Goal: Task Accomplishment & Management: Use online tool/utility

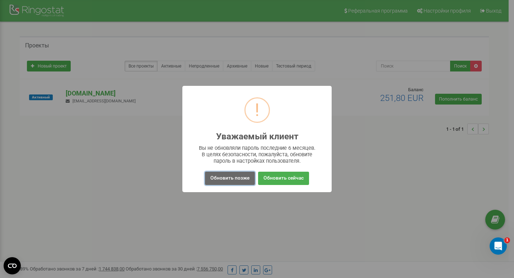
click at [234, 177] on button "Обновить позже" at bounding box center [230, 178] width 50 height 13
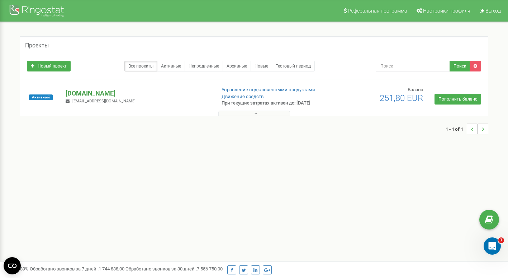
click at [96, 95] on p "[DOMAIN_NAME]" at bounding box center [138, 93] width 144 height 9
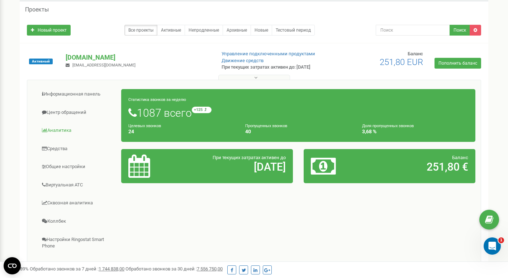
scroll to position [72, 0]
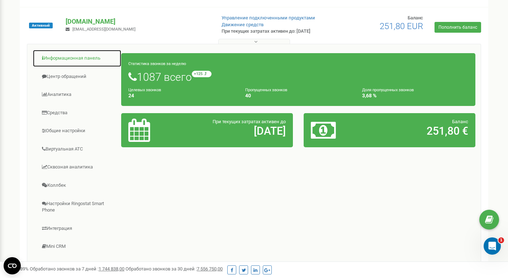
click at [75, 60] on link "Информационная панель" at bounding box center [77, 59] width 89 height 18
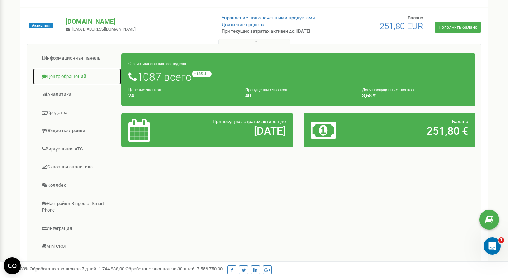
click at [71, 76] on link "Центр обращений" at bounding box center [77, 77] width 89 height 18
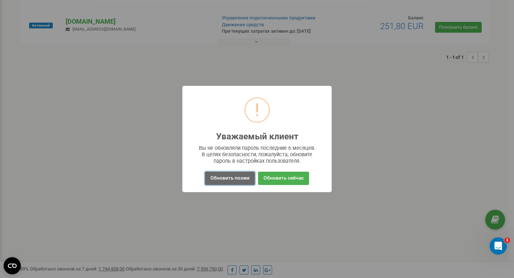
click at [238, 182] on button "Обновить позже" at bounding box center [230, 178] width 50 height 13
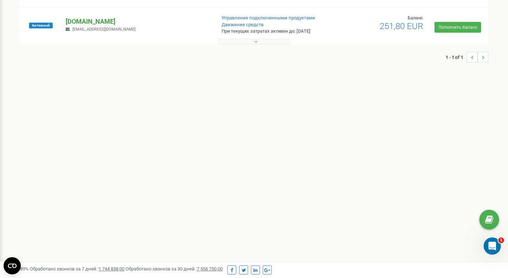
click at [98, 22] on p "[DOMAIN_NAME]" at bounding box center [138, 21] width 144 height 9
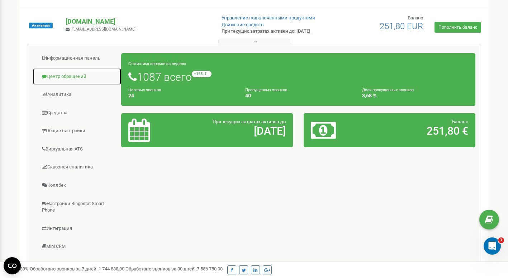
click at [70, 80] on link "Центр обращений" at bounding box center [77, 77] width 89 height 18
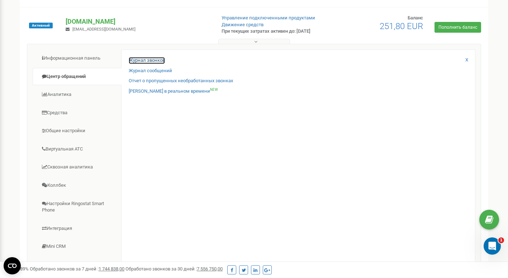
click at [147, 60] on link "Журнал звонков" at bounding box center [147, 60] width 36 height 7
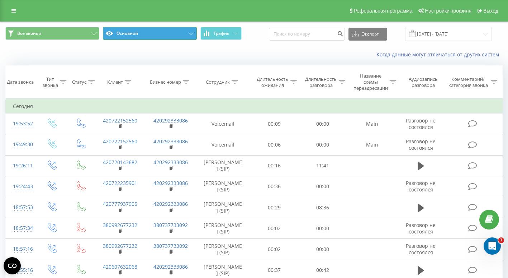
click at [173, 35] on button "Основной" at bounding box center [150, 33] width 94 height 13
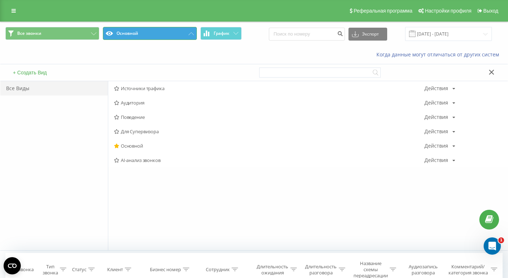
click at [166, 34] on button "Основной" at bounding box center [150, 33] width 94 height 13
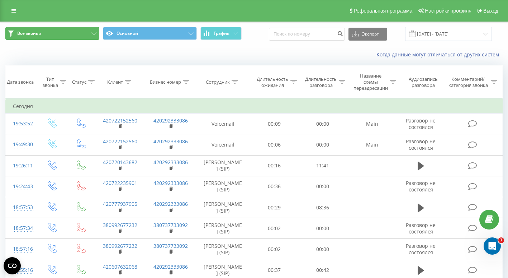
click at [87, 33] on button "Все звонки" at bounding box center [52, 33] width 94 height 13
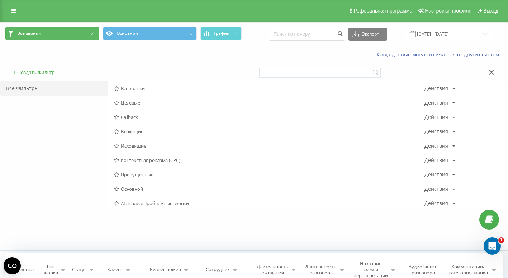
click at [79, 31] on button "Все звонки" at bounding box center [52, 33] width 94 height 13
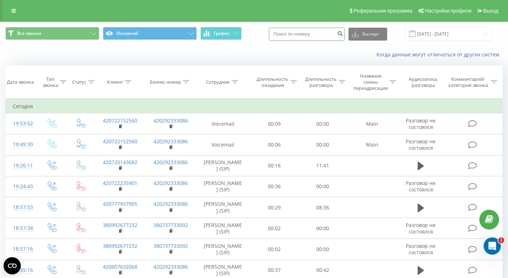
click at [321, 34] on input at bounding box center [307, 34] width 76 height 13
paste input "721771679"
type input "721771679"
click at [343, 35] on icon "submit" at bounding box center [340, 32] width 6 height 4
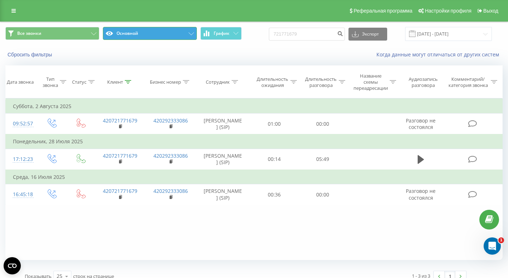
click at [119, 33] on button "Основной" at bounding box center [150, 33] width 94 height 13
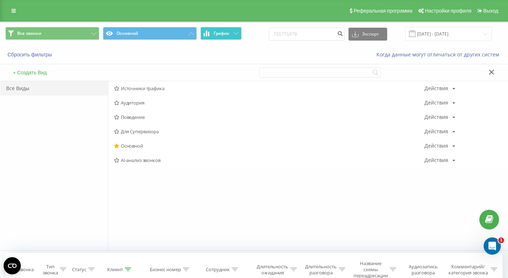
click at [220, 33] on span "График" at bounding box center [222, 33] width 16 height 5
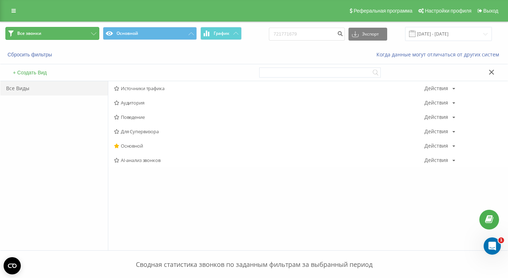
click at [50, 36] on button "Все звонки" at bounding box center [52, 33] width 94 height 13
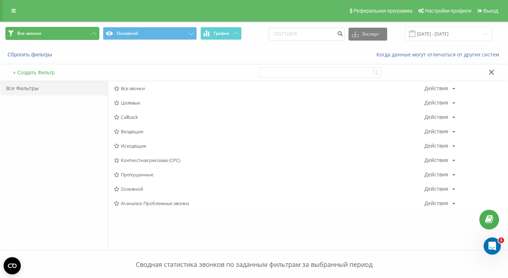
click at [76, 33] on button "Все звонки" at bounding box center [52, 33] width 94 height 13
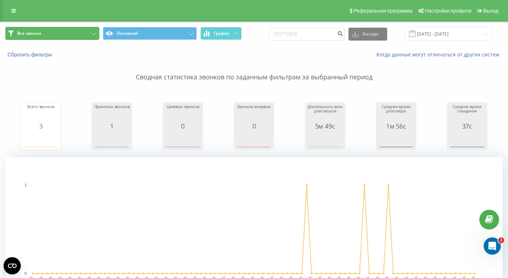
click at [84, 36] on button "Все звонки" at bounding box center [52, 33] width 94 height 13
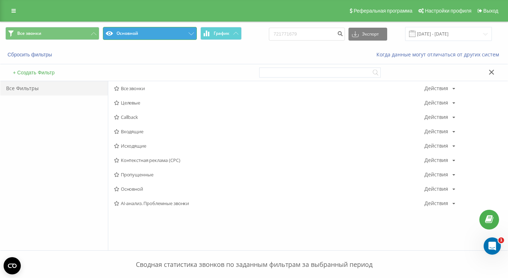
click at [128, 36] on button "Основной" at bounding box center [150, 33] width 94 height 13
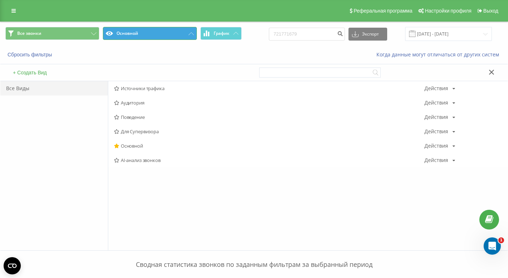
click at [139, 33] on button "Основной" at bounding box center [150, 33] width 94 height 13
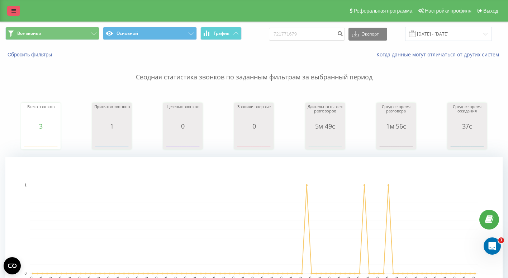
click at [8, 14] on link at bounding box center [13, 11] width 13 height 10
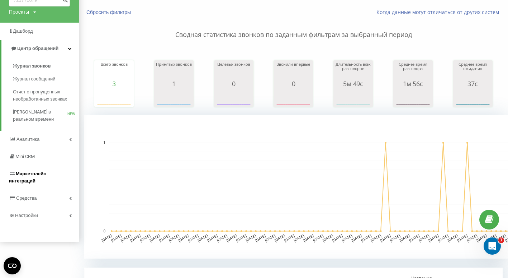
scroll to position [36, 0]
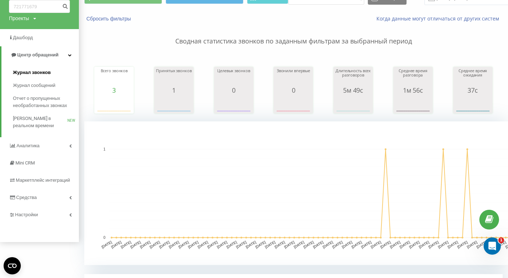
click at [43, 72] on span "Журнал звонков" at bounding box center [32, 72] width 38 height 7
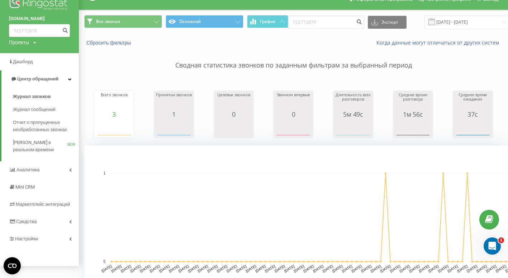
scroll to position [0, 0]
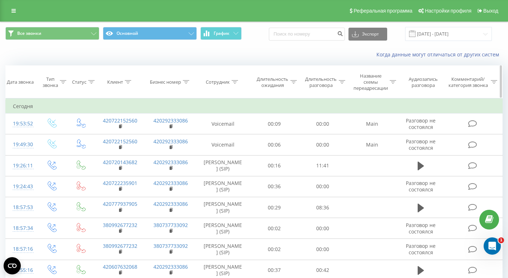
click at [232, 83] on icon at bounding box center [235, 82] width 6 height 4
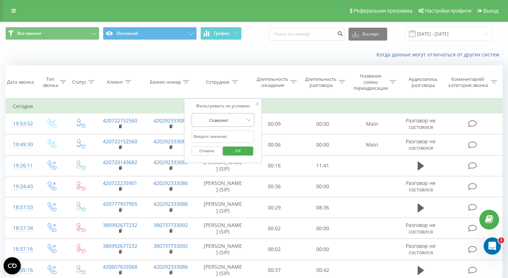
click at [240, 122] on div at bounding box center [219, 120] width 51 height 7
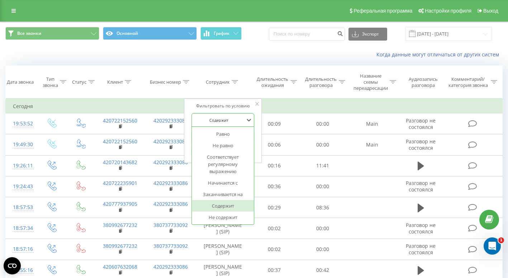
click at [244, 120] on div at bounding box center [219, 120] width 51 height 7
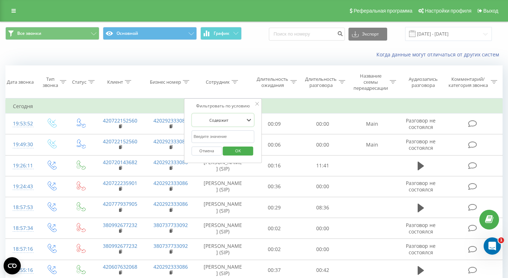
click at [229, 139] on input "text" at bounding box center [223, 136] width 63 height 13
type input "р"
click button "OK" at bounding box center [238, 150] width 30 height 9
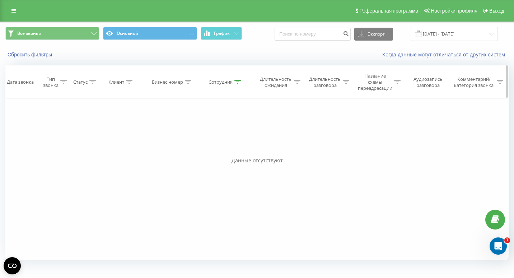
click at [230, 76] on th "Сотрудник" at bounding box center [225, 82] width 55 height 33
click at [235, 82] on icon at bounding box center [237, 82] width 6 height 4
drag, startPoint x: 223, startPoint y: 135, endPoint x: 145, endPoint y: 131, distance: 78.3
click at [145, 131] on div "Фильтровать по условию Равно Введите значение Отмена OK Фильтровать по условию …" at bounding box center [256, 178] width 503 height 161
click button "OK" at bounding box center [240, 150] width 30 height 9
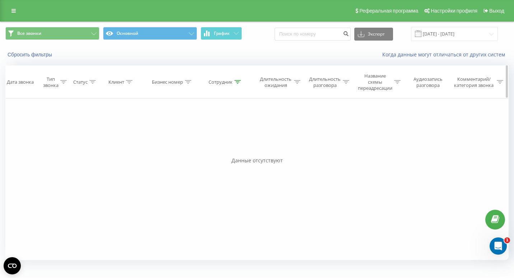
click at [236, 83] on icon at bounding box center [237, 82] width 6 height 4
drag, startPoint x: 221, startPoint y: 136, endPoint x: 150, endPoint y: 140, distance: 71.5
click at [130, 137] on div "Фильтровать по условию Равно Введите значение Отмена OK Фильтровать по условию …" at bounding box center [256, 178] width 503 height 161
type input "iryn"
click button "OK" at bounding box center [240, 150] width 30 height 9
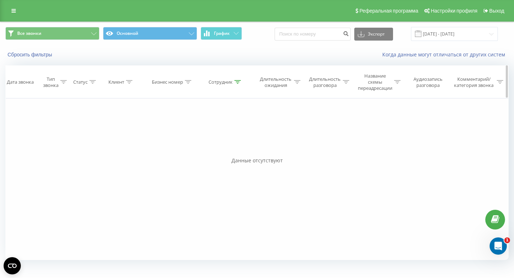
click at [239, 89] on th "Сотрудник" at bounding box center [225, 82] width 55 height 33
click at [236, 86] on th "Сотрудник" at bounding box center [225, 82] width 55 height 33
click at [237, 84] on div at bounding box center [237, 82] width 6 height 6
drag, startPoint x: 223, startPoint y: 138, endPoint x: 142, endPoint y: 137, distance: 80.7
click at [141, 137] on div "Фильтровать по условию Равно Введите значение Отмена OK Фильтровать по условию …" at bounding box center [256, 178] width 503 height 161
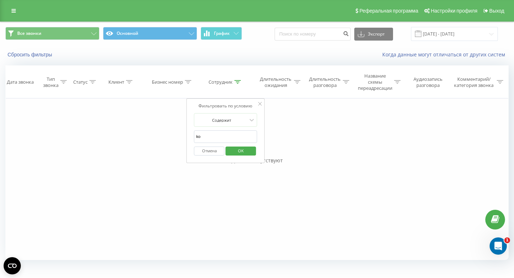
type input "kov"
click button "OK" at bounding box center [240, 150] width 30 height 9
click at [239, 85] on div at bounding box center [237, 82] width 6 height 6
click at [212, 148] on button "Отмена" at bounding box center [209, 150] width 30 height 9
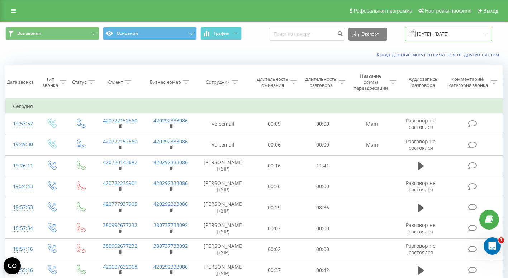
click at [440, 33] on input "[DATE] - [DATE]" at bounding box center [448, 34] width 87 height 14
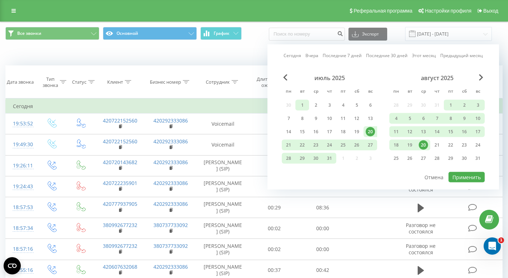
click at [303, 106] on div "1" at bounding box center [302, 104] width 9 height 9
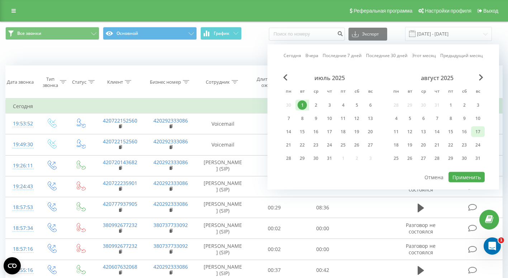
click at [477, 130] on div "17" at bounding box center [478, 131] width 9 height 9
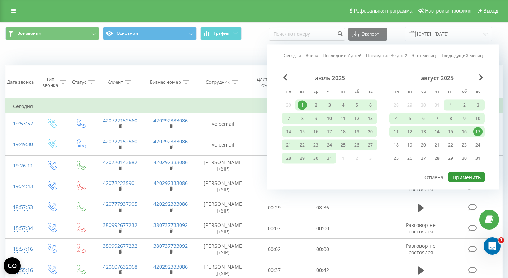
click at [474, 177] on button "Применить" at bounding box center [467, 177] width 36 height 10
type input "01.07.2025 - 17.08.2025"
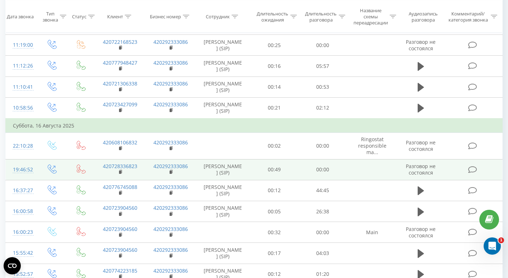
scroll to position [410, 0]
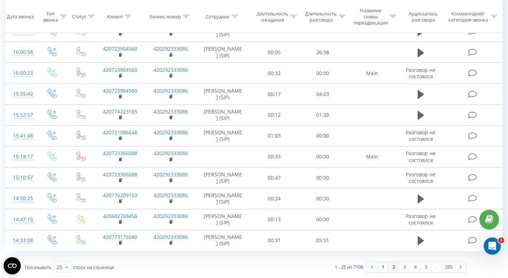
click at [393, 267] on link "2" at bounding box center [394, 267] width 11 height 10
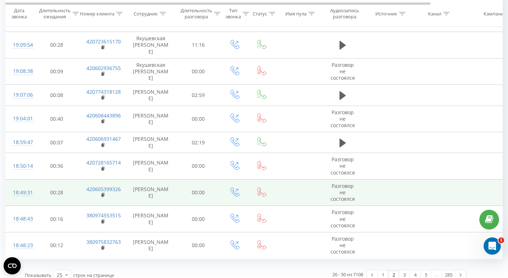
scroll to position [465, 0]
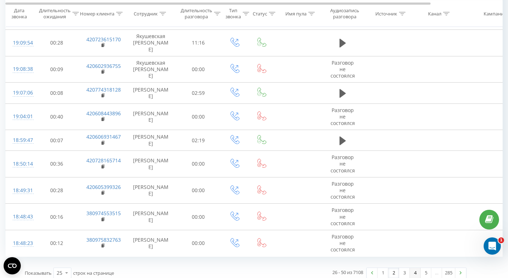
click at [420, 268] on link "4" at bounding box center [415, 273] width 11 height 10
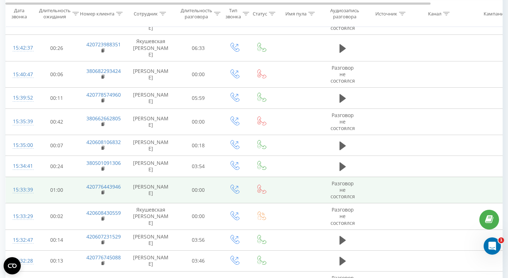
scroll to position [439, 0]
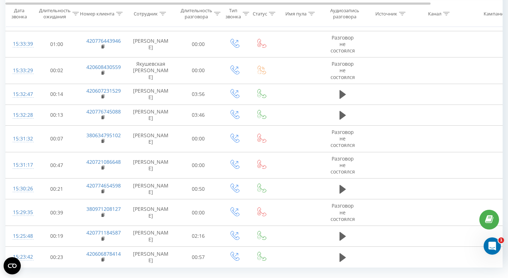
click at [426, 277] on link "5" at bounding box center [426, 283] width 11 height 10
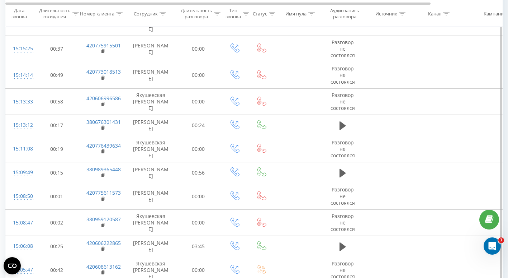
scroll to position [456, 0]
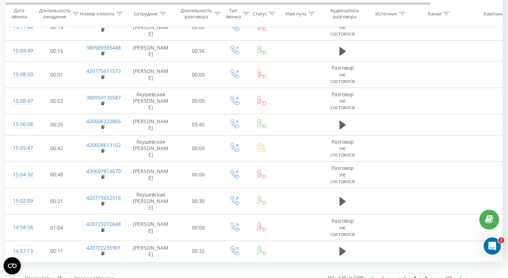
click at [426, 273] on link "6" at bounding box center [426, 278] width 11 height 10
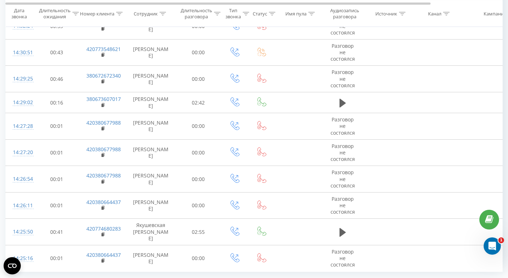
scroll to position [478, 0]
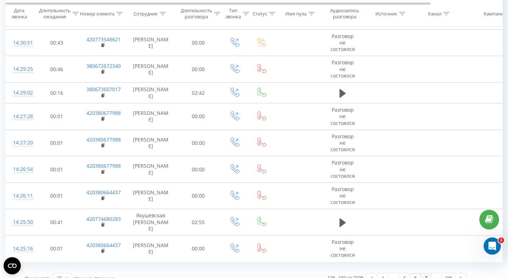
click at [426, 273] on link "7" at bounding box center [426, 278] width 11 height 10
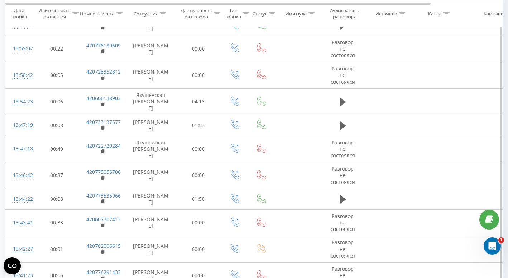
scroll to position [456, 0]
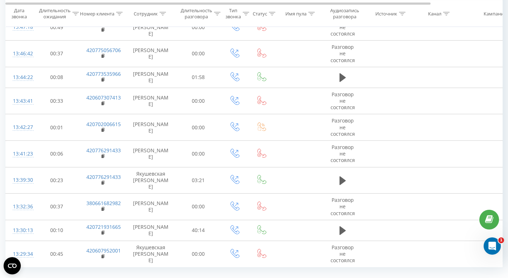
click at [426, 277] on link "8" at bounding box center [426, 283] width 11 height 10
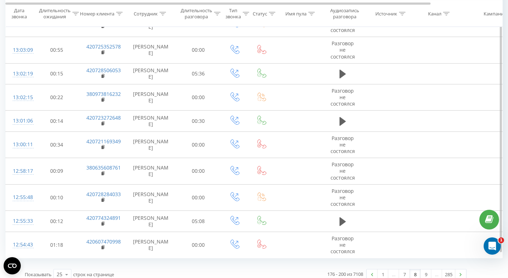
scroll to position [461, 0]
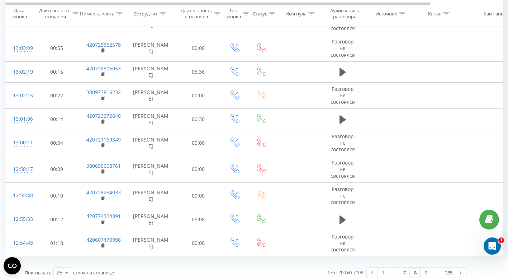
click at [432, 268] on div "…" at bounding box center [437, 272] width 11 height 10
click at [426, 268] on link "9" at bounding box center [426, 272] width 11 height 10
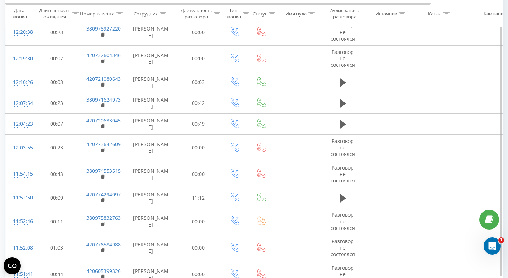
scroll to position [456, 0]
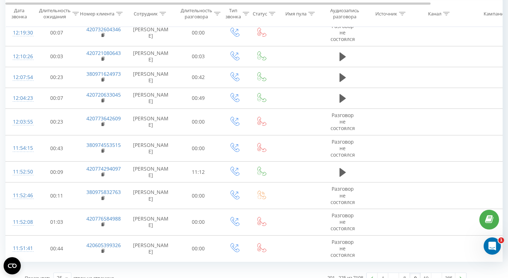
click at [419, 273] on link "9" at bounding box center [415, 278] width 11 height 10
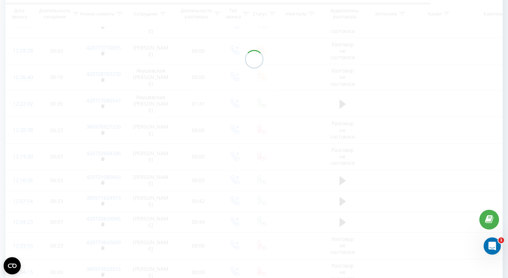
click at [428, 268] on div at bounding box center [254, 59] width 498 height 652
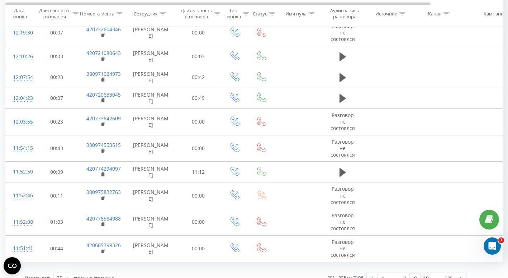
click at [429, 273] on link "10" at bounding box center [426, 278] width 11 height 10
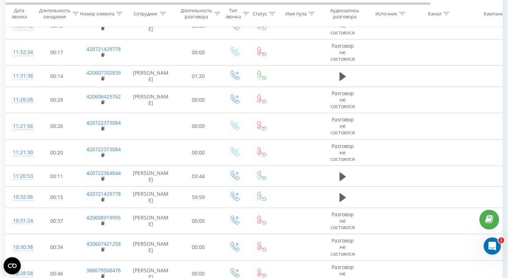
scroll to position [467, 0]
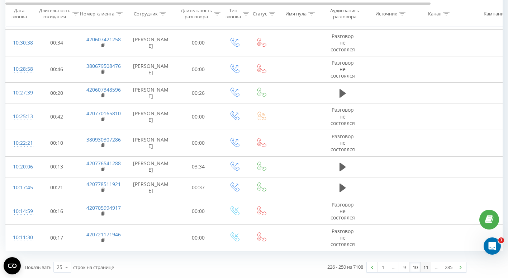
click at [423, 265] on link "11" at bounding box center [426, 267] width 11 height 10
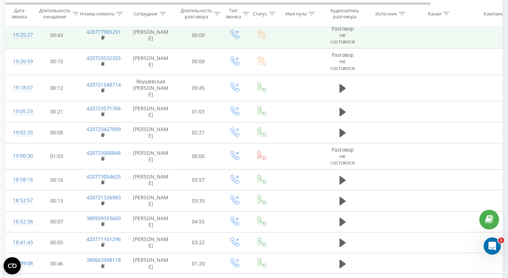
scroll to position [448, 0]
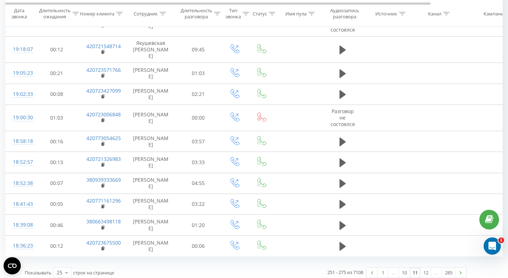
click at [432, 267] on div "…" at bounding box center [437, 272] width 11 height 10
click at [428, 268] on link "12" at bounding box center [426, 272] width 11 height 10
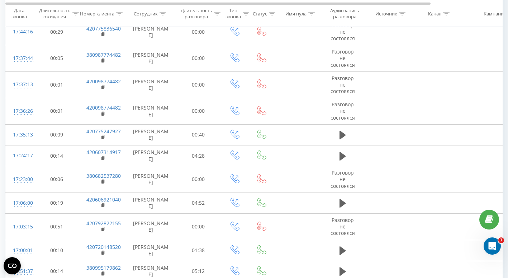
scroll to position [456, 0]
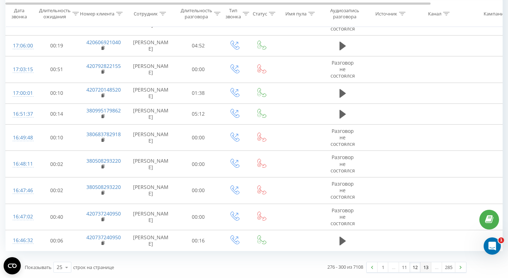
click at [425, 266] on link "13" at bounding box center [426, 267] width 11 height 10
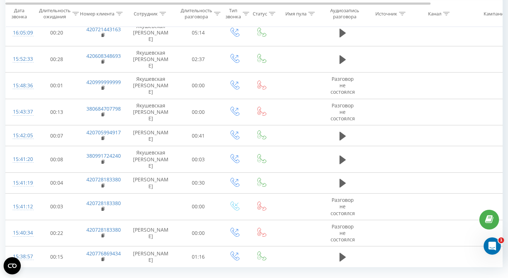
click at [429, 277] on link "14" at bounding box center [426, 283] width 11 height 10
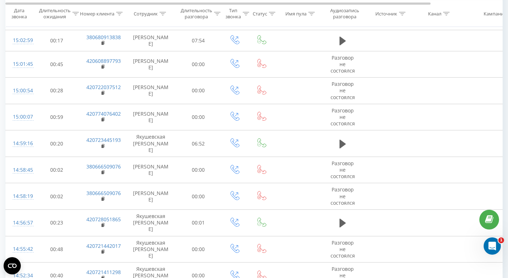
scroll to position [467, 0]
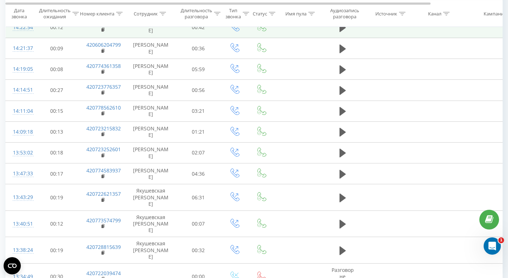
scroll to position [423, 0]
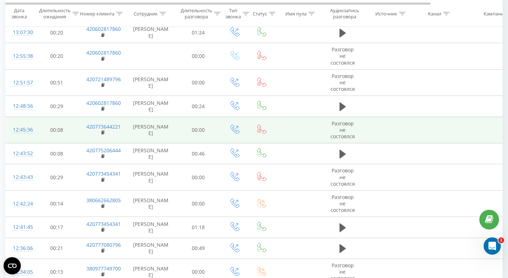
scroll to position [467, 0]
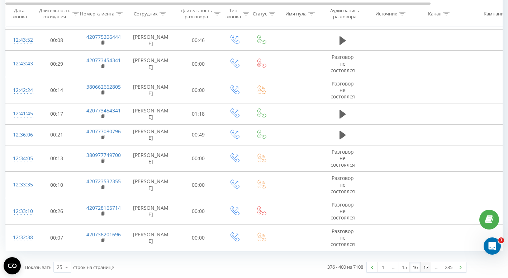
click at [427, 266] on link "17" at bounding box center [426, 267] width 11 height 10
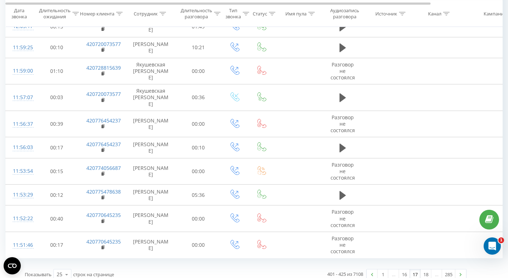
scroll to position [467, 0]
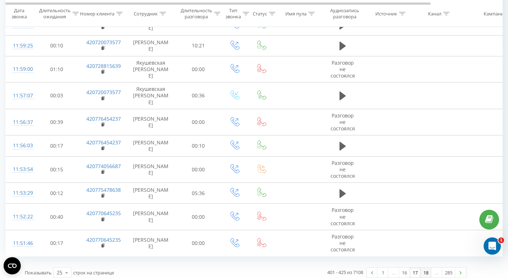
click at [426, 268] on link "18" at bounding box center [426, 272] width 11 height 10
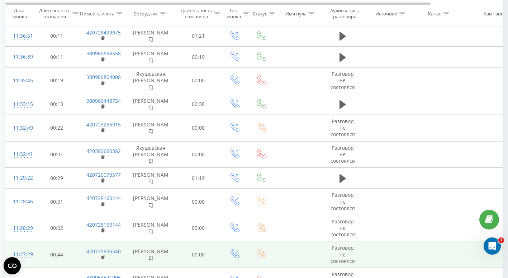
scroll to position [467, 0]
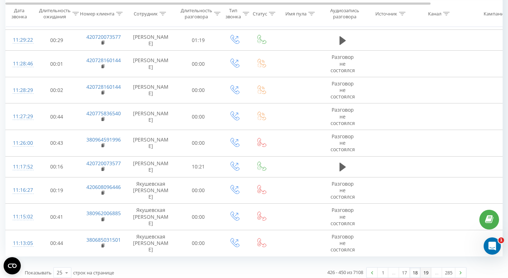
click at [427, 269] on link "19" at bounding box center [426, 272] width 11 height 10
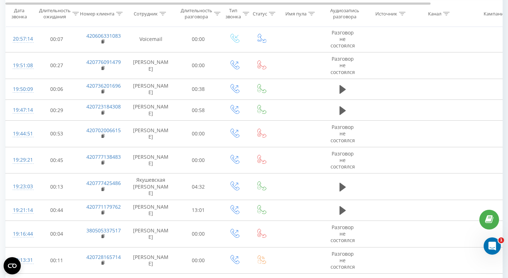
scroll to position [442, 0]
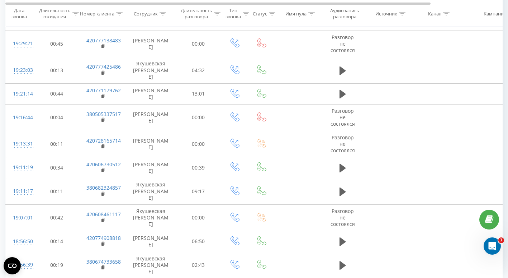
drag, startPoint x: 428, startPoint y: 269, endPoint x: 430, endPoint y: 256, distance: 13.2
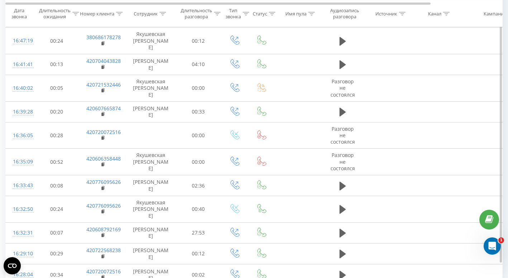
scroll to position [434, 0]
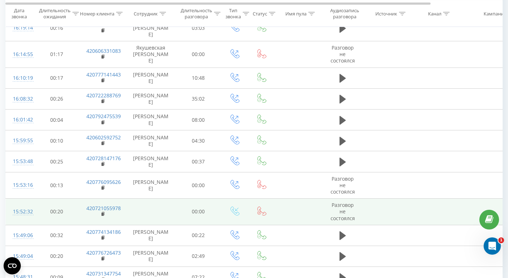
scroll to position [439, 0]
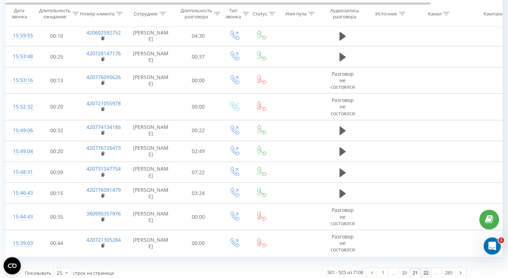
click at [425, 269] on link "22" at bounding box center [426, 273] width 11 height 10
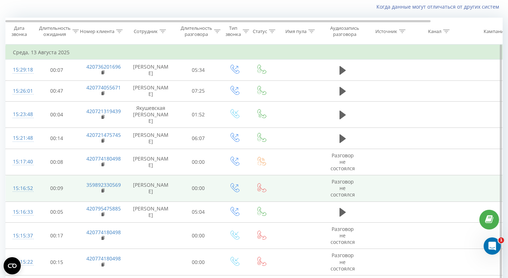
scroll to position [47, 0]
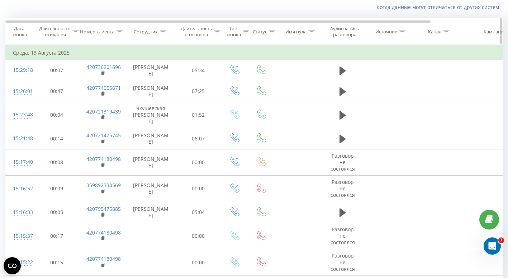
click at [161, 33] on div at bounding box center [163, 32] width 6 height 6
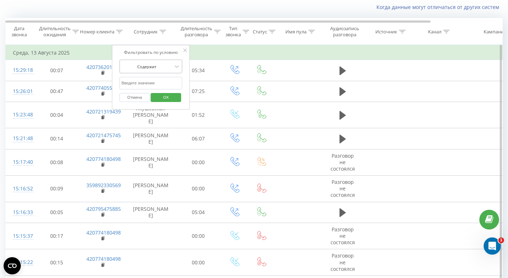
click at [168, 64] on div at bounding box center [147, 66] width 51 height 7
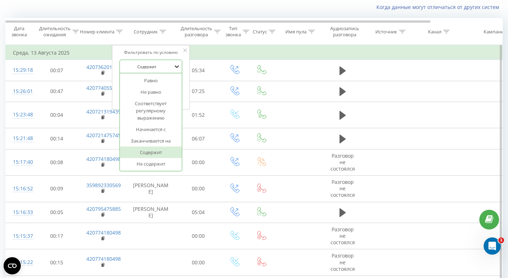
click at [174, 64] on icon at bounding box center [176, 66] width 7 height 7
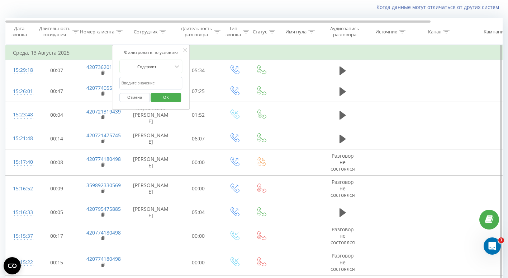
click at [141, 99] on button "Отмена" at bounding box center [134, 97] width 30 height 9
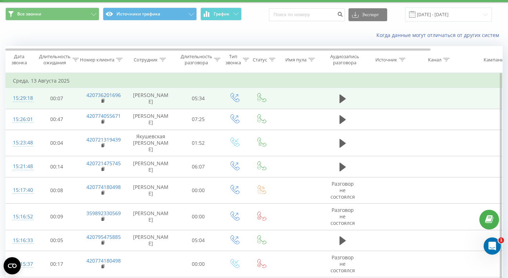
scroll to position [0, 0]
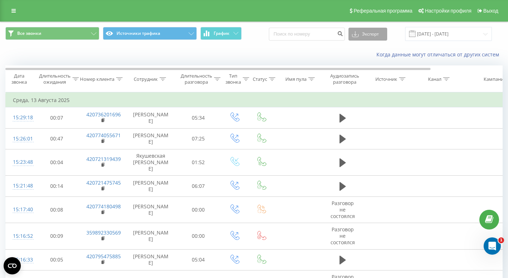
click at [376, 34] on button "Экспорт" at bounding box center [368, 34] width 39 height 13
click at [369, 61] on div ".xls" at bounding box center [368, 60] width 38 height 13
